Goal: Find contact information: Find contact information

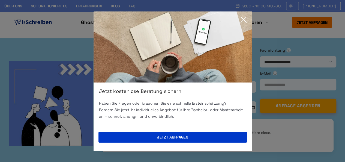
click at [237, 12] on img at bounding box center [172, 46] width 158 height 71
click at [243, 21] on icon at bounding box center [243, 19] width 11 height 11
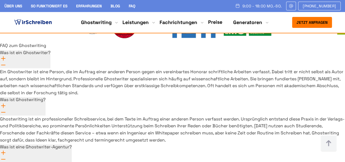
scroll to position [3990, 0]
drag, startPoint x: 273, startPoint y: 71, endPoint x: 240, endPoint y: 73, distance: 32.8
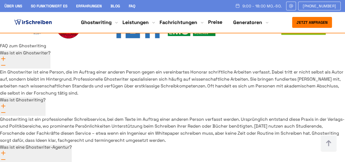
drag, startPoint x: 274, startPoint y: 72, endPoint x: 239, endPoint y: 72, distance: 35.2
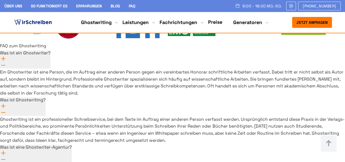
copy span "498000002747"
